Goal: Navigation & Orientation: Find specific page/section

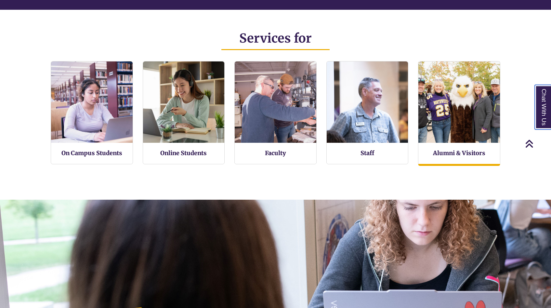
scroll to position [3, 3]
click at [440, 155] on link "Alumni & Visitors" at bounding box center [459, 153] width 52 height 8
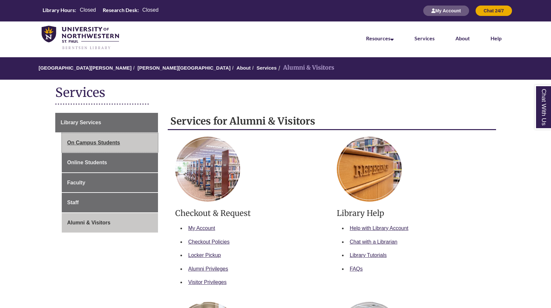
click at [124, 141] on link "On Campus Students" at bounding box center [110, 143] width 97 height 20
